Goal: Navigation & Orientation: Find specific page/section

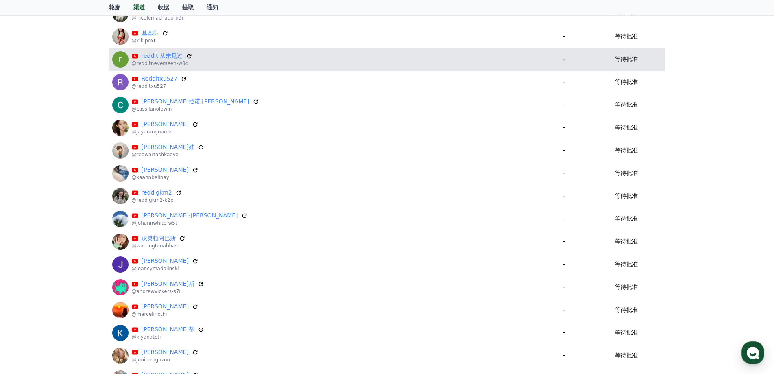
scroll to position [447, 0]
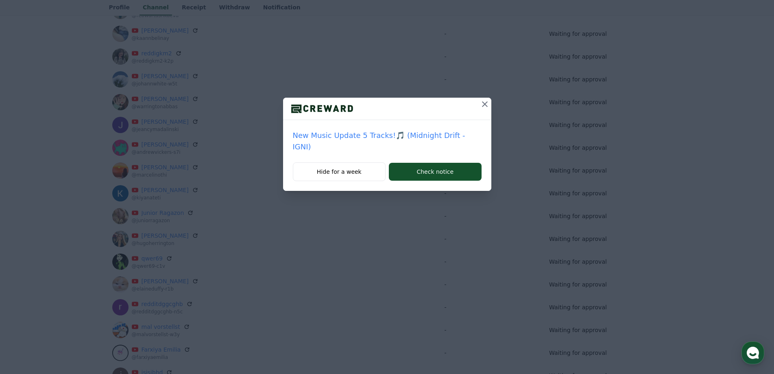
click at [481, 104] on icon at bounding box center [485, 104] width 10 height 10
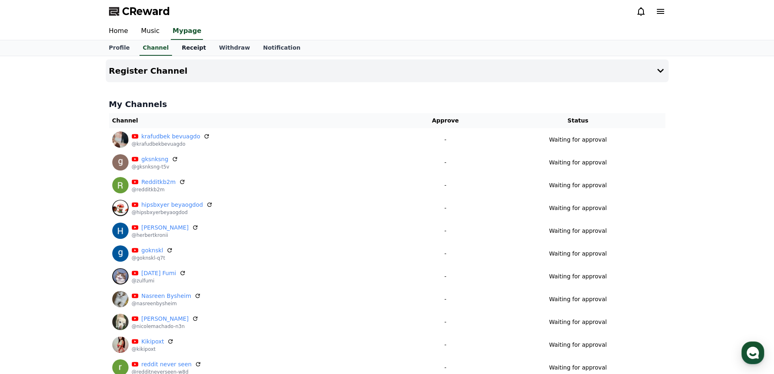
click at [191, 49] on link "Receipt" at bounding box center [193, 47] width 37 height 15
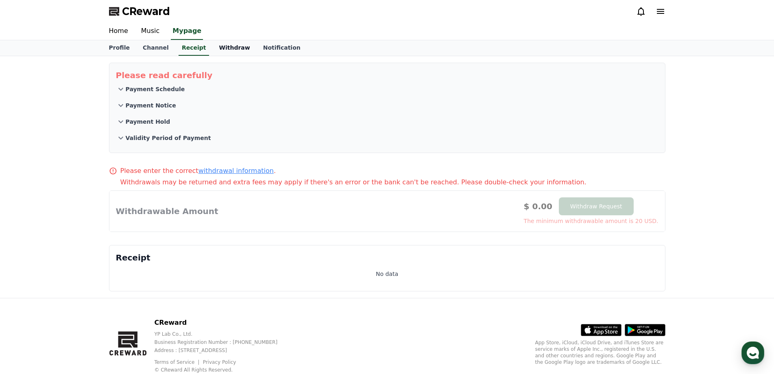
click at [222, 49] on link "Withdraw" at bounding box center [234, 47] width 44 height 15
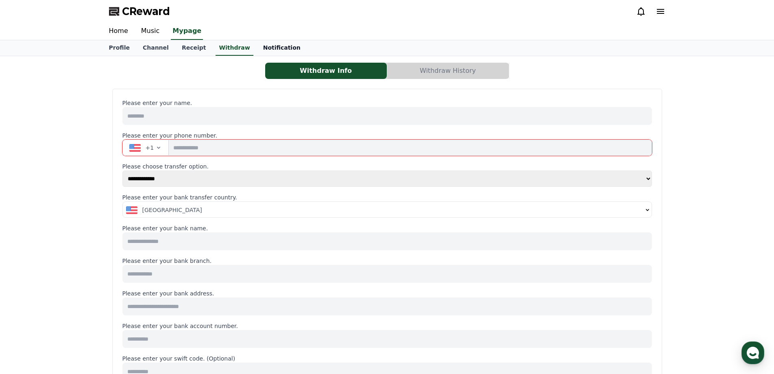
click at [267, 48] on link "Notification" at bounding box center [282, 47] width 50 height 15
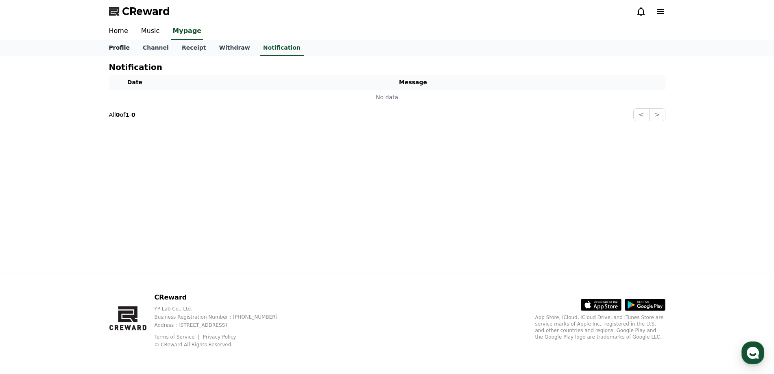
click at [122, 48] on link "Profile" at bounding box center [119, 47] width 34 height 15
select select "**********"
